Goal: Check status: Check status

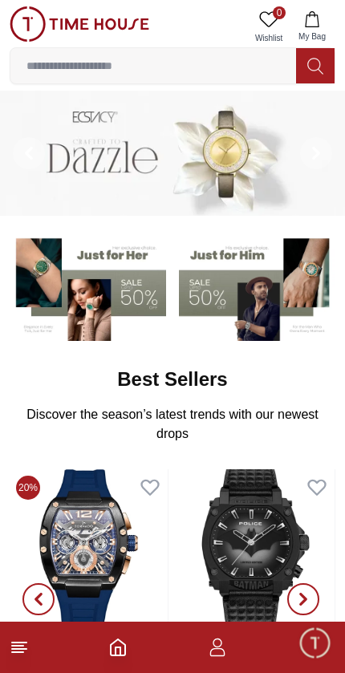
click at [210, 654] on icon "button" at bounding box center [216, 652] width 15 height 8
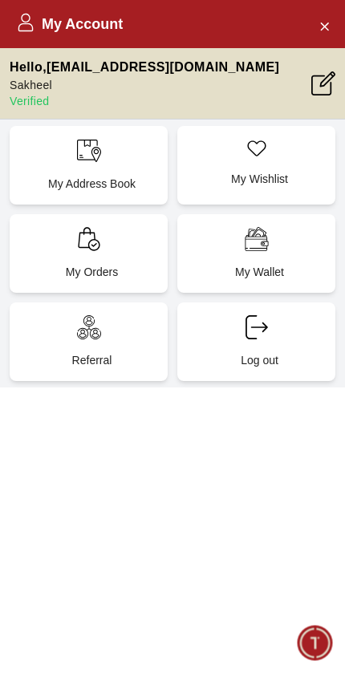
click at [68, 266] on p "My Orders" at bounding box center [91, 272] width 139 height 16
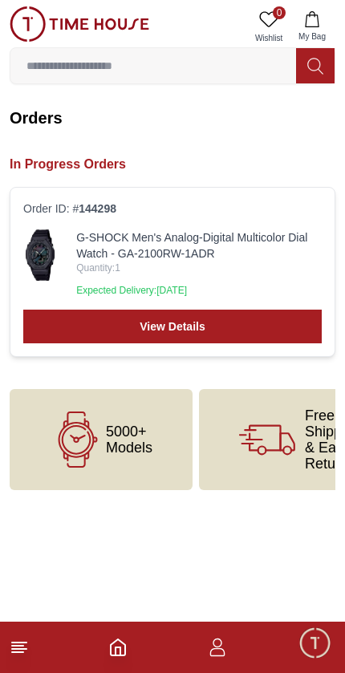
click at [87, 250] on link "G-SHOCK Men's Analog-Digital Multicolor Dial Watch - GA-2100RW-1ADR" at bounding box center [198, 245] width 245 height 32
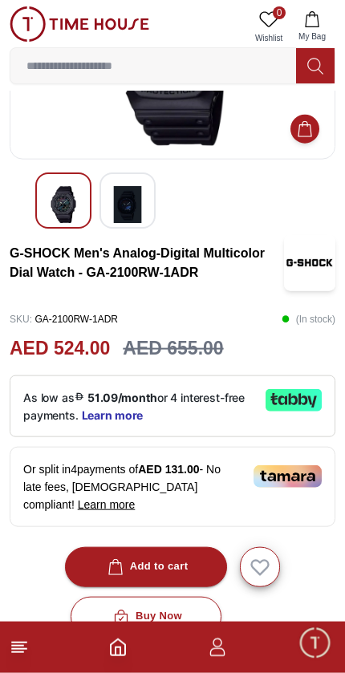
scroll to position [213, 0]
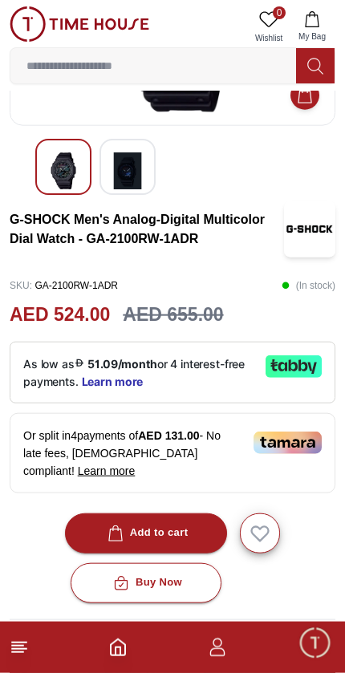
click at [220, 650] on icon "button" at bounding box center [217, 647] width 19 height 19
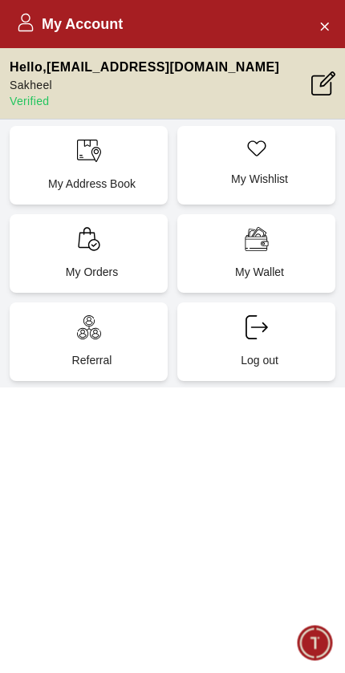
click at [48, 243] on div "My Orders" at bounding box center [89, 253] width 158 height 79
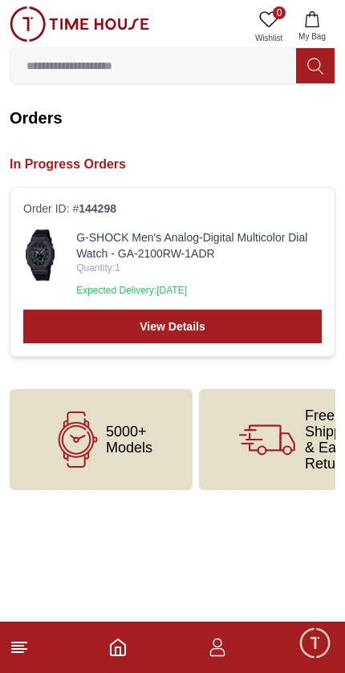
click at [103, 322] on link "View Details" at bounding box center [172, 327] width 298 height 34
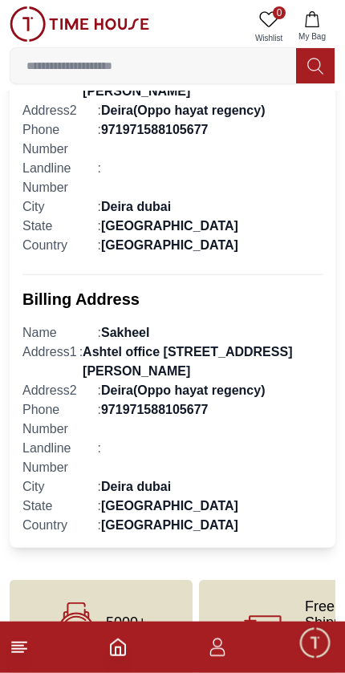
scroll to position [873, 0]
